Goal: Task Accomplishment & Management: Manage account settings

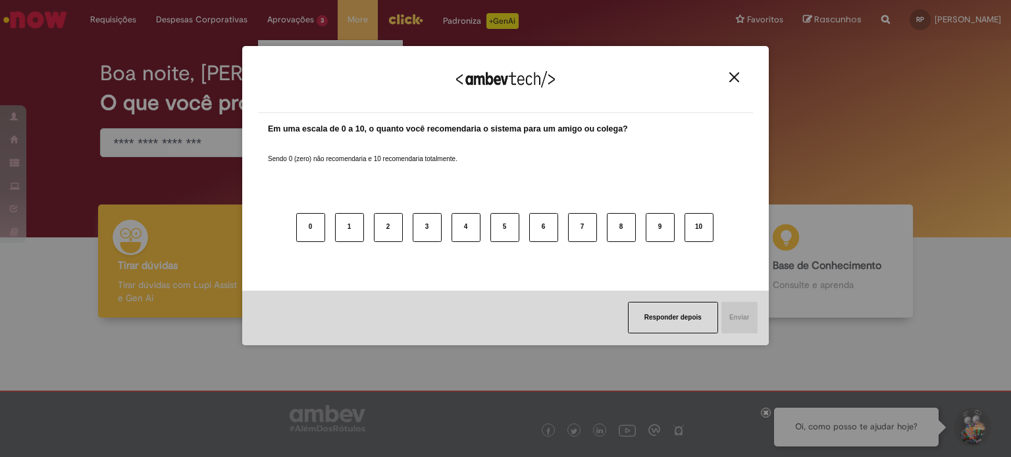
click at [290, 47] on div "Agradecemos seu feedback! Em uma escala de 0 a 10, o quanto você recomendaria o…" at bounding box center [505, 195] width 526 height 299
click at [734, 78] on img "Close" at bounding box center [734, 77] width 10 height 10
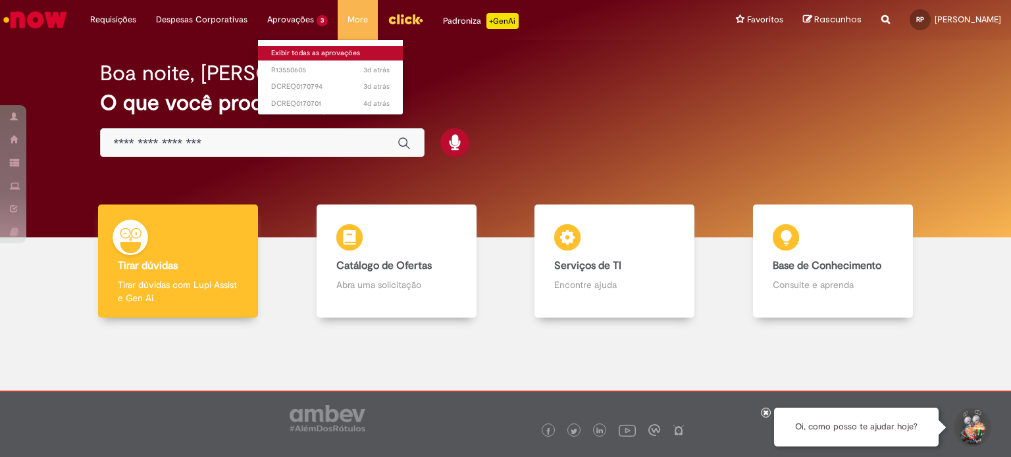
click at [285, 50] on link "Exibir todas as aprovações" at bounding box center [330, 53] width 145 height 14
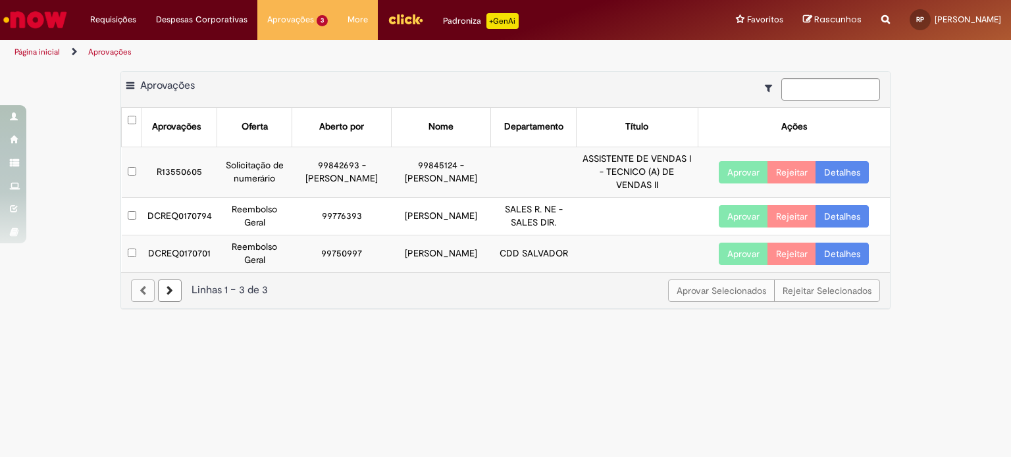
click at [833, 211] on link "Detalhes" at bounding box center [841, 216] width 53 height 22
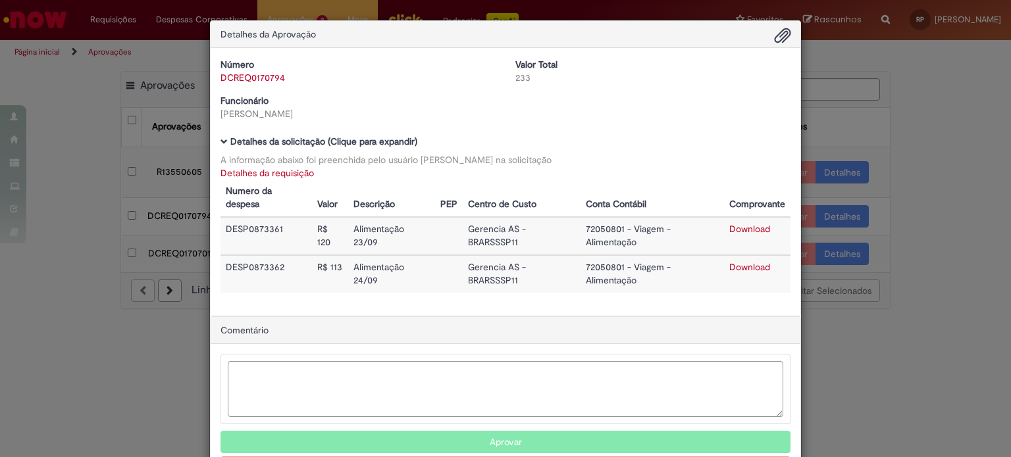
click at [832, 223] on div "Detalhes da Aprovação Número DCREQ0170794 Valor Total 233 Funcionário [PERSON_N…" at bounding box center [505, 228] width 1011 height 457
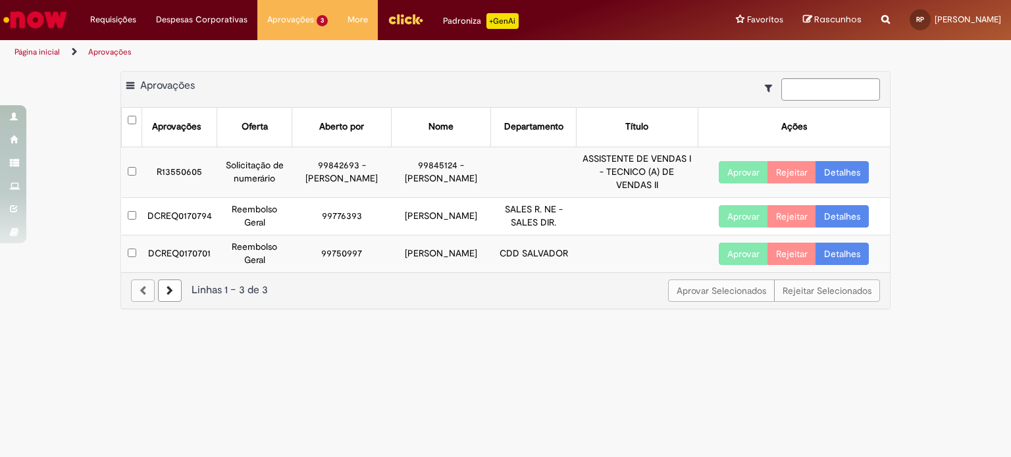
click at [823, 210] on link "Detalhes" at bounding box center [841, 216] width 53 height 22
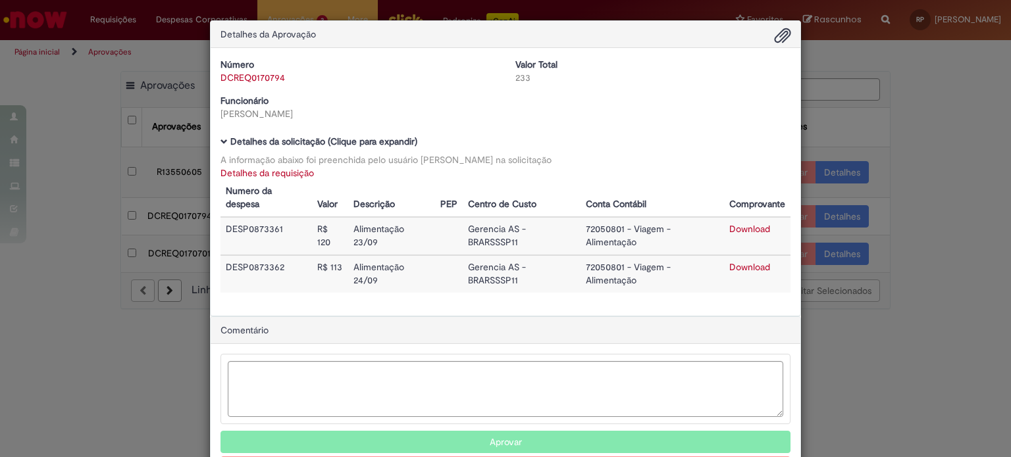
click at [339, 438] on button "Aprovar" at bounding box center [505, 442] width 570 height 22
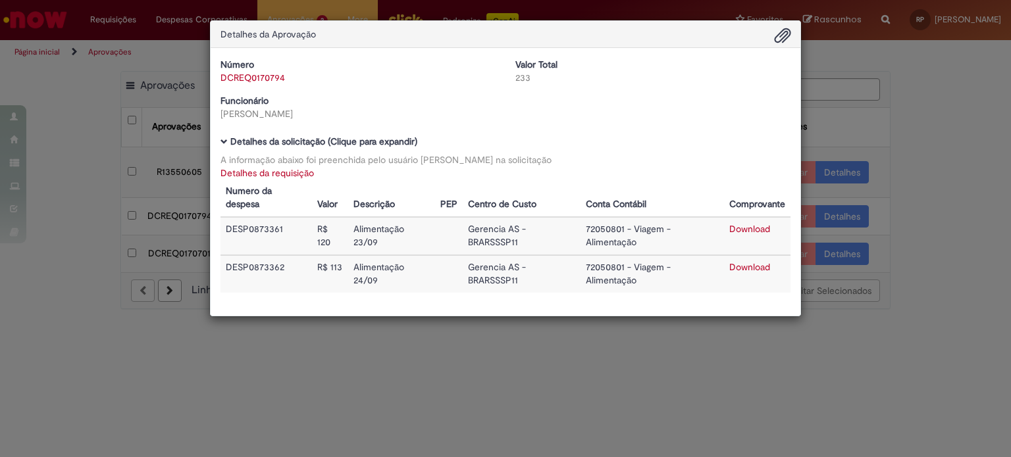
click at [838, 252] on div "Detalhes da Aprovação Número DCREQ0170794 Valor Total 233 Funcionário [PERSON_N…" at bounding box center [505, 228] width 1011 height 457
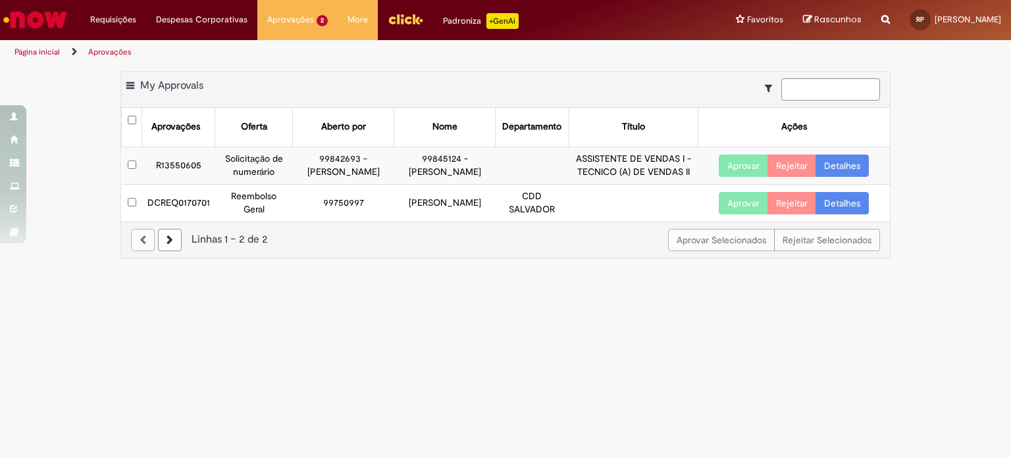
click at [838, 251] on div "Aprovar Selecionados Rejeitar Selecionados" at bounding box center [774, 240] width 212 height 22
click at [839, 215] on link "Detalhes" at bounding box center [841, 203] width 53 height 22
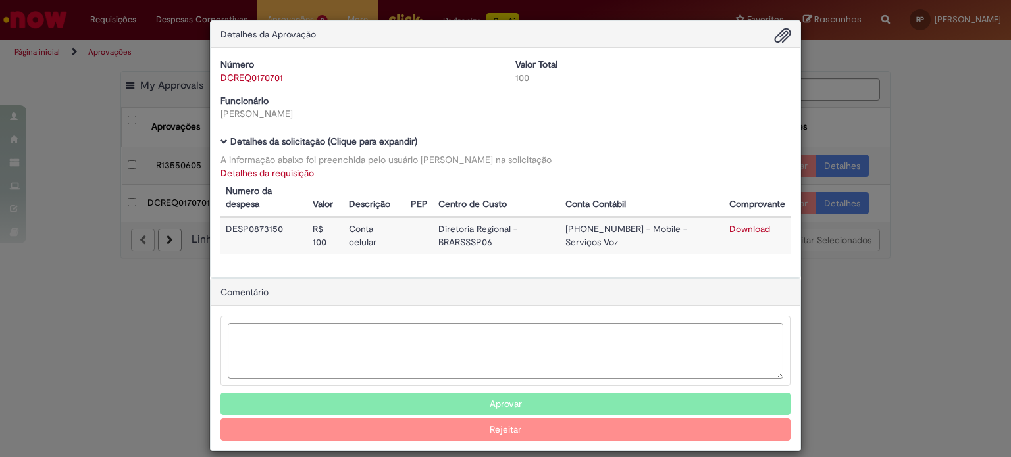
click at [839, 212] on div "Detalhes da Aprovação Número DCREQ0170701 Valor Total 100 Funcionário [PERSON_N…" at bounding box center [505, 228] width 1011 height 457
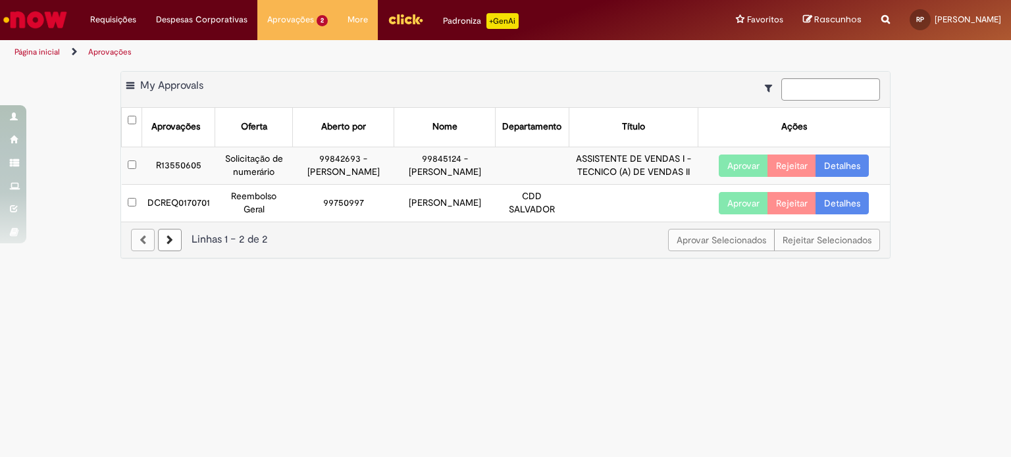
click at [832, 215] on link "Detalhes" at bounding box center [841, 203] width 53 height 22
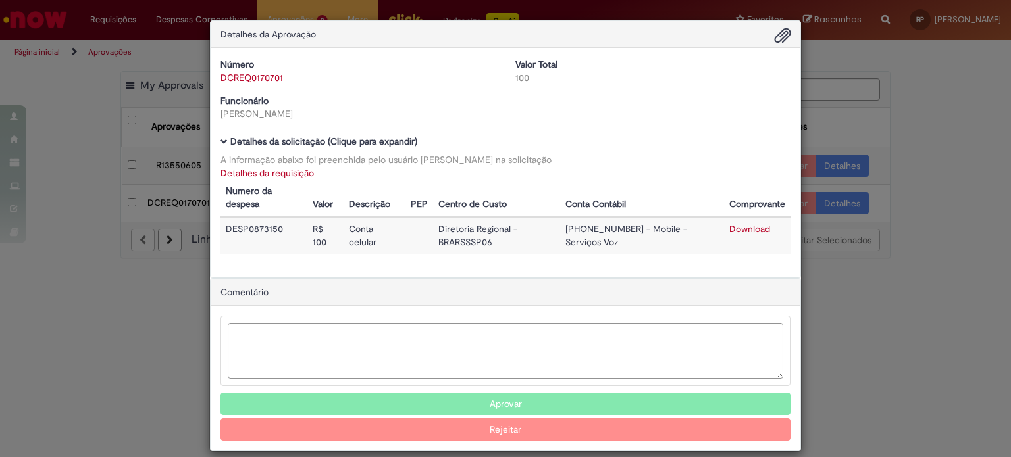
click at [371, 407] on button "Aprovar" at bounding box center [505, 404] width 570 height 22
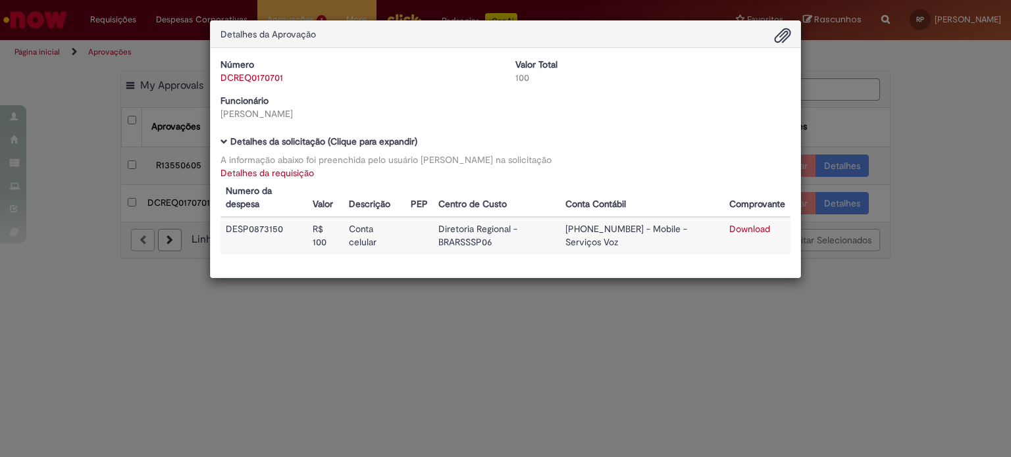
click at [100, 334] on div "Detalhes da Aprovação Número DCREQ0170701 Valor Total 100 Funcionário [PERSON_N…" at bounding box center [505, 228] width 1011 height 457
